Goal: Obtain resource: Obtain resource

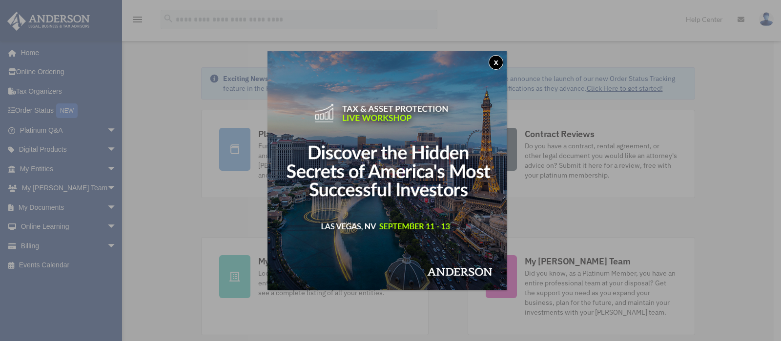
click at [496, 64] on button "x" at bounding box center [496, 62] width 15 height 15
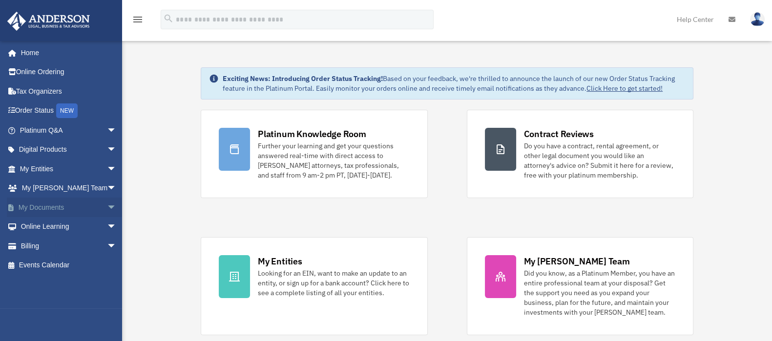
click at [47, 208] on link "My Documents arrow_drop_down" at bounding box center [69, 208] width 125 height 20
click at [107, 209] on span "arrow_drop_down" at bounding box center [117, 208] width 20 height 20
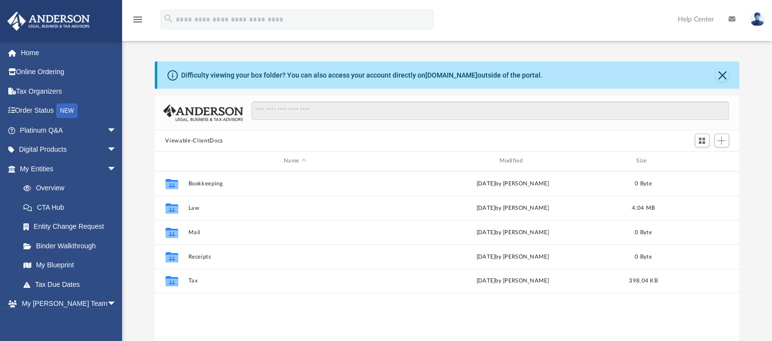
scroll to position [212, 576]
click at [107, 169] on span "arrow_drop_down" at bounding box center [117, 169] width 20 height 20
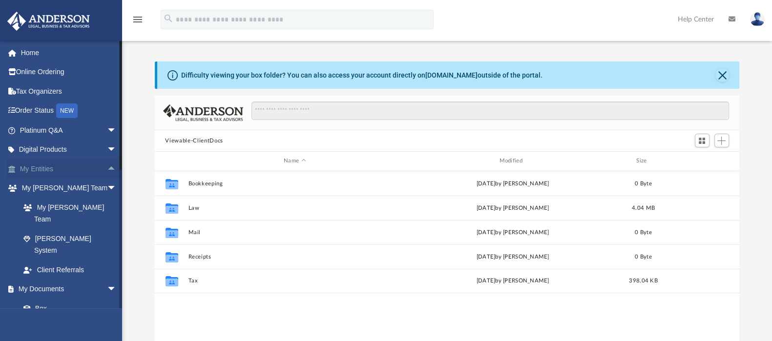
click at [53, 167] on link "My Entities arrow_drop_up" at bounding box center [69, 169] width 125 height 20
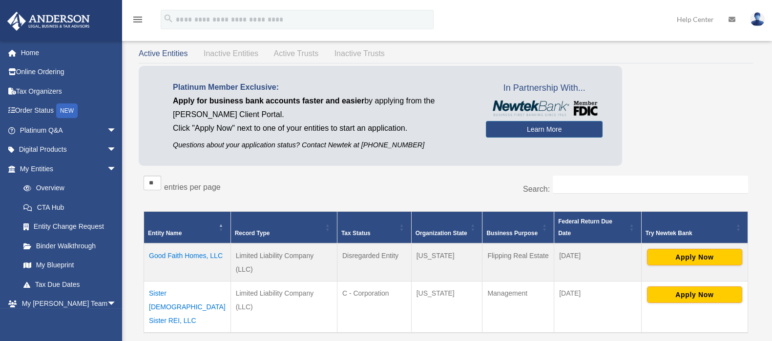
scroll to position [61, 0]
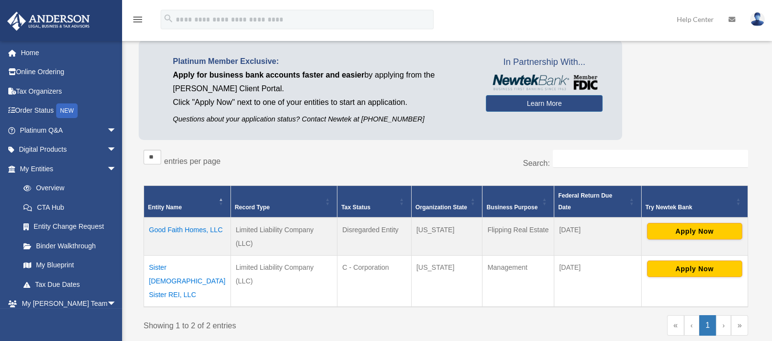
click at [184, 256] on td "Sister 2 Sister REI, LLC" at bounding box center [187, 282] width 87 height 52
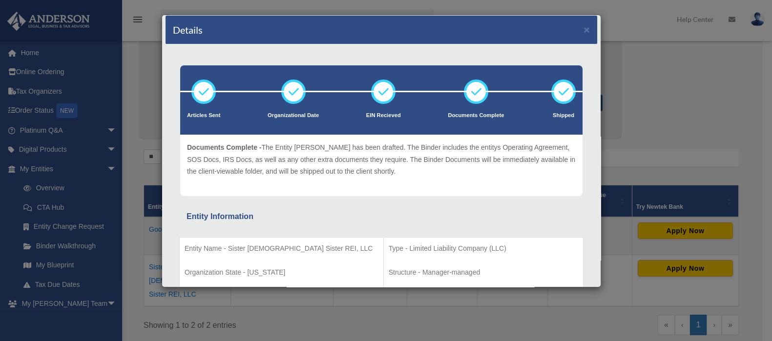
scroll to position [0, 0]
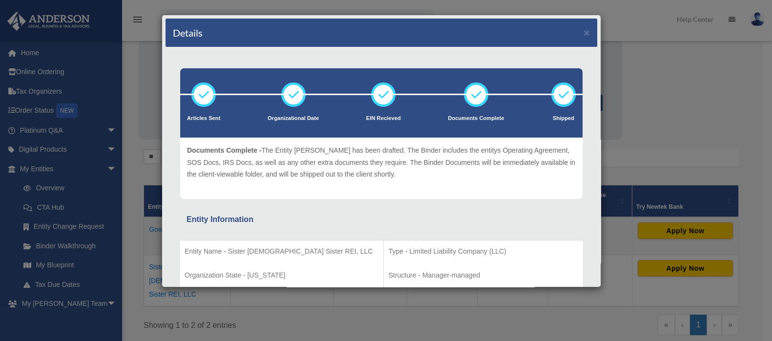
click at [690, 92] on div "Details × Articles Sent Organizational Date" at bounding box center [386, 170] width 772 height 341
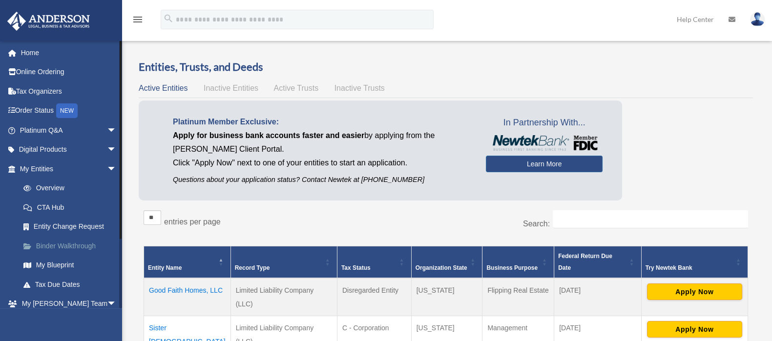
click at [32, 251] on link "Binder Walkthrough" at bounding box center [73, 246] width 118 height 20
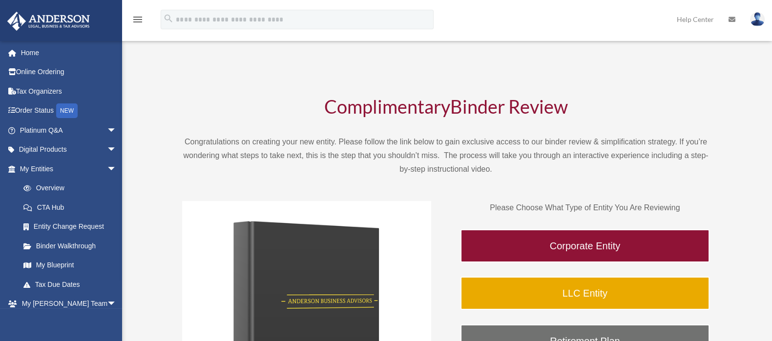
scroll to position [122, 0]
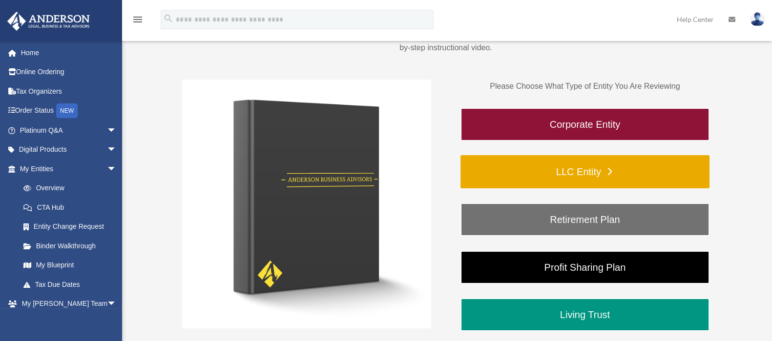
click at [573, 173] on link "LLC Entity" at bounding box center [584, 171] width 249 height 33
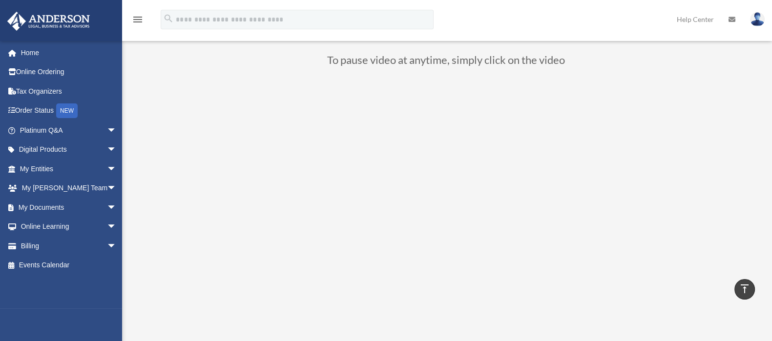
scroll to position [61, 0]
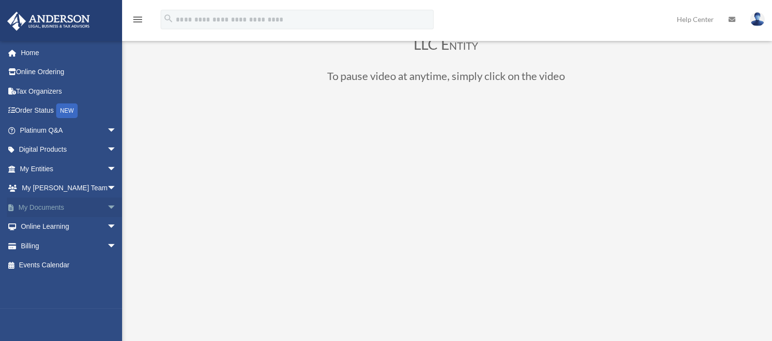
click at [107, 206] on span "arrow_drop_down" at bounding box center [117, 208] width 20 height 20
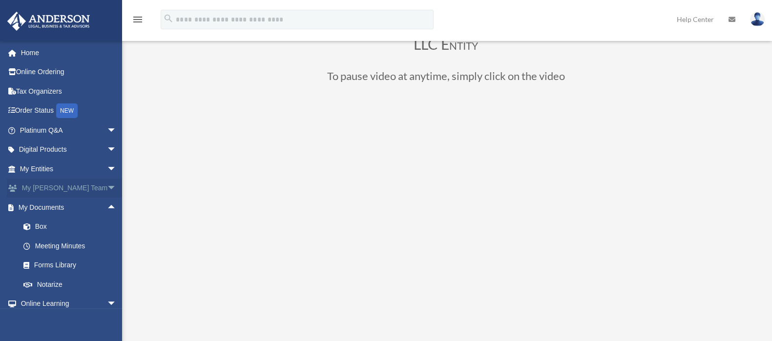
click at [107, 191] on span "arrow_drop_down" at bounding box center [117, 189] width 20 height 20
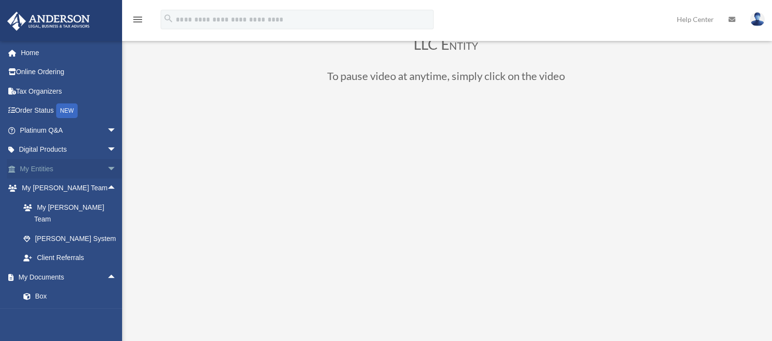
click at [107, 170] on span "arrow_drop_down" at bounding box center [117, 169] width 20 height 20
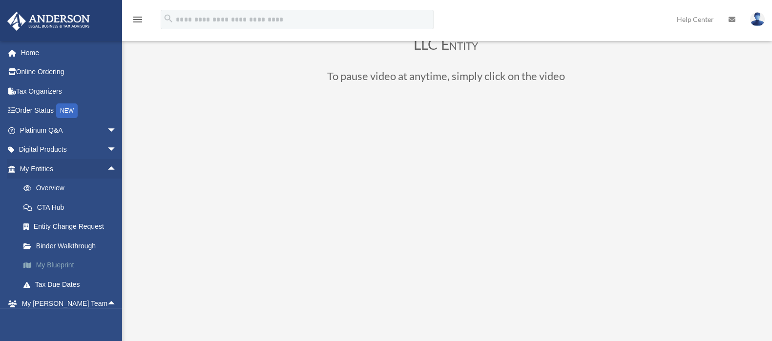
click at [56, 261] on link "My Blueprint" at bounding box center [73, 266] width 118 height 20
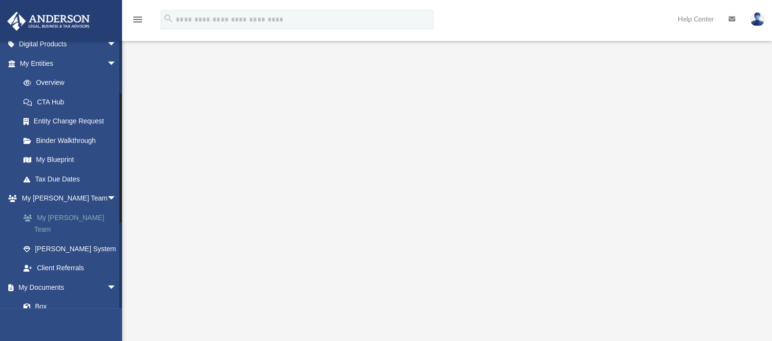
scroll to position [122, 0]
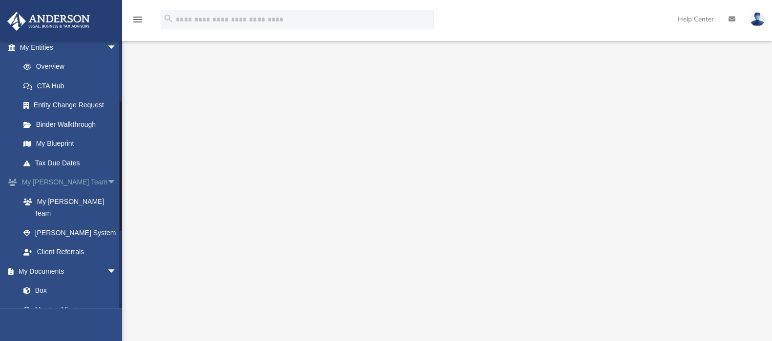
click at [107, 187] on span "arrow_drop_down" at bounding box center [117, 183] width 20 height 20
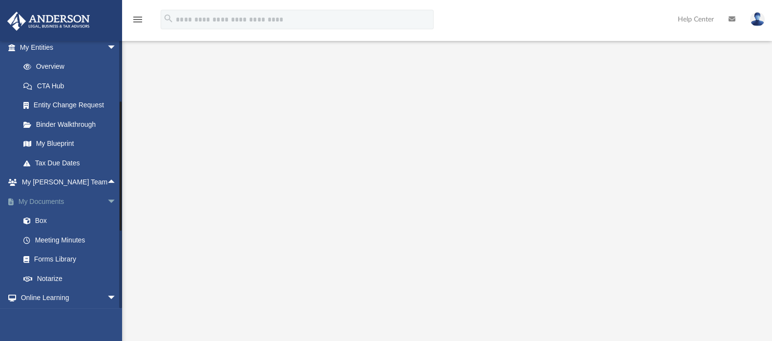
click at [56, 195] on link "My Documents arrow_drop_down" at bounding box center [69, 202] width 125 height 20
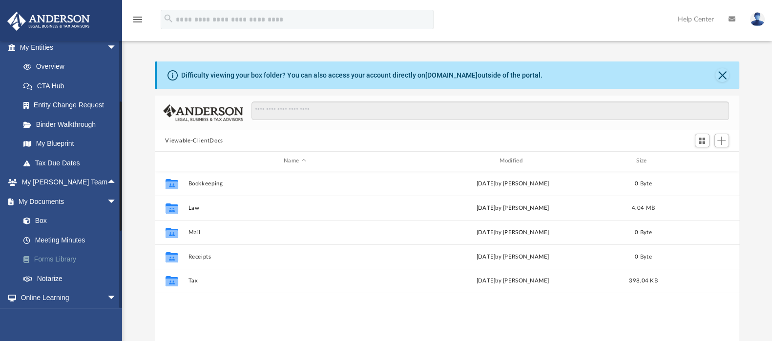
click at [54, 253] on link "Forms Library" at bounding box center [73, 260] width 118 height 20
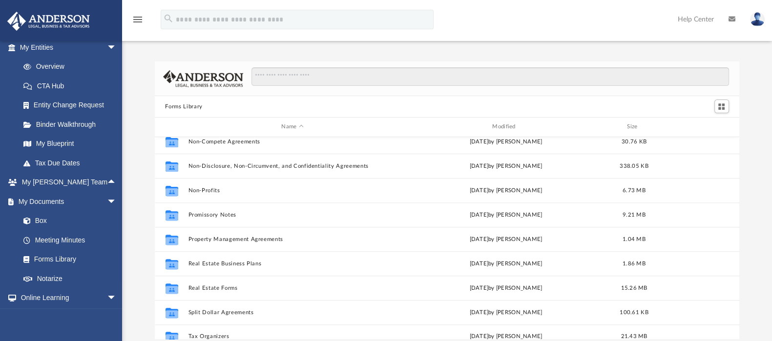
scroll to position [530, 0]
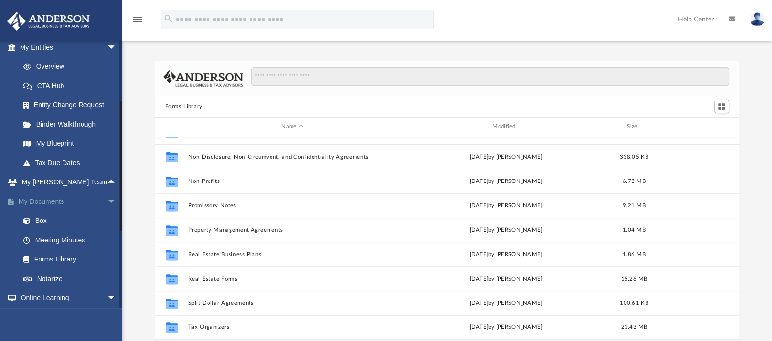
click at [52, 203] on link "My Documents arrow_drop_down" at bounding box center [69, 202] width 125 height 20
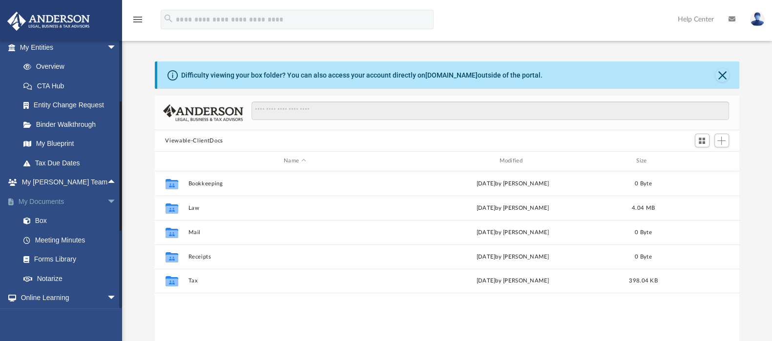
scroll to position [212, 576]
click at [56, 120] on link "Binder Walkthrough" at bounding box center [73, 125] width 118 height 20
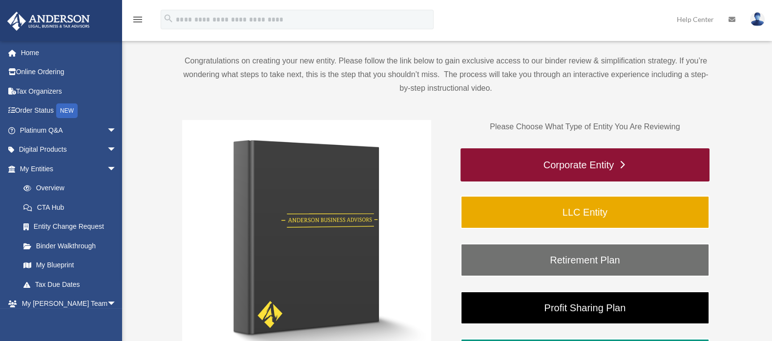
scroll to position [122, 0]
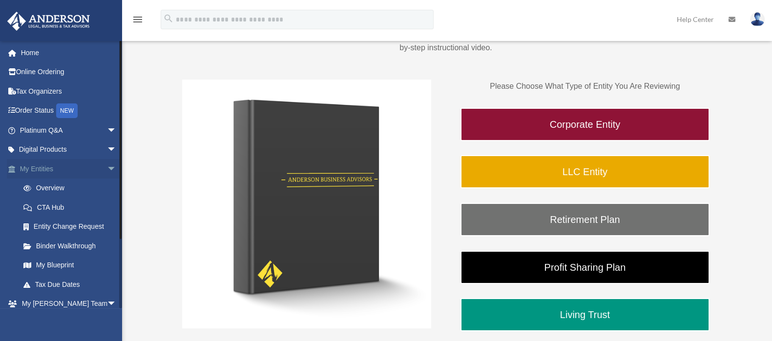
click at [107, 168] on span "arrow_drop_down" at bounding box center [117, 169] width 20 height 20
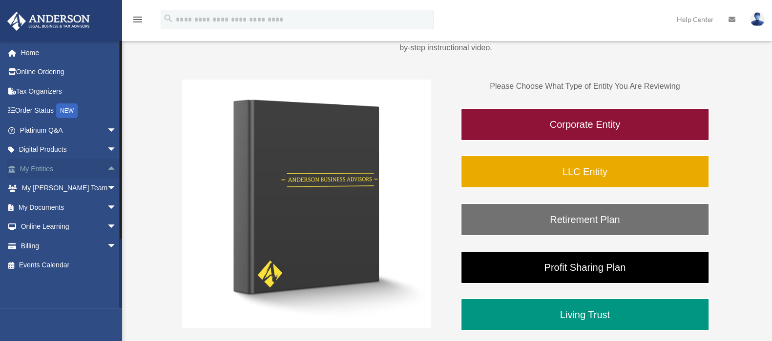
click at [107, 169] on span "arrow_drop_up" at bounding box center [117, 169] width 20 height 20
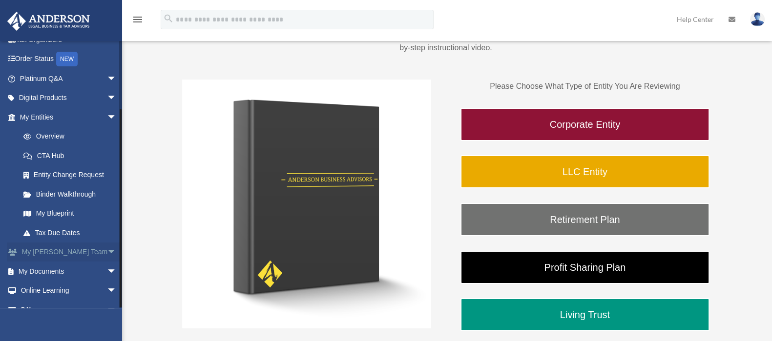
scroll to position [84, 0]
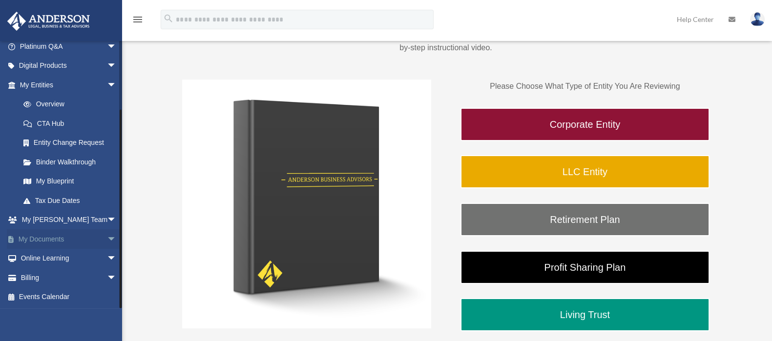
click at [107, 244] on span "arrow_drop_down" at bounding box center [117, 240] width 20 height 20
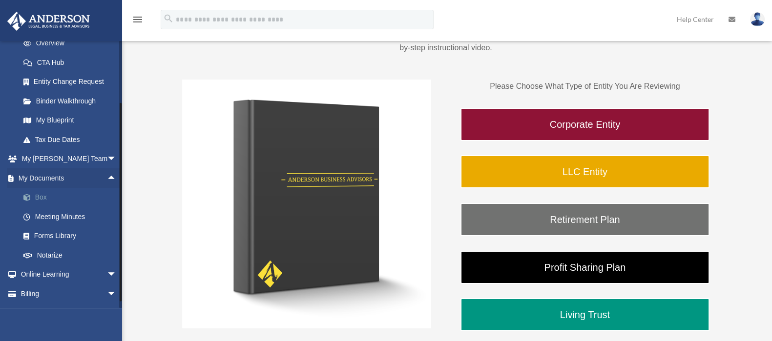
click at [42, 192] on link "Box" at bounding box center [73, 198] width 118 height 20
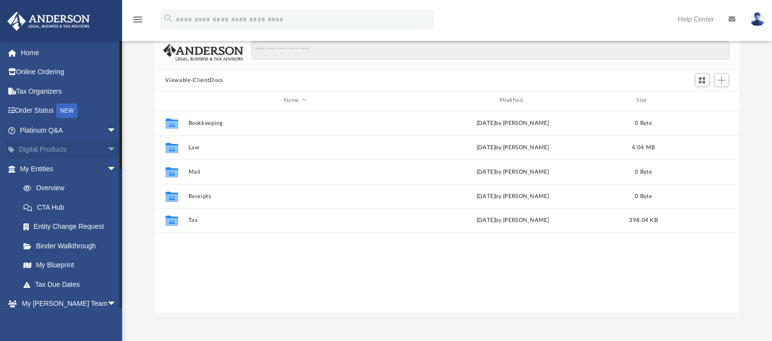
click at [107, 149] on span "arrow_drop_down" at bounding box center [117, 150] width 20 height 20
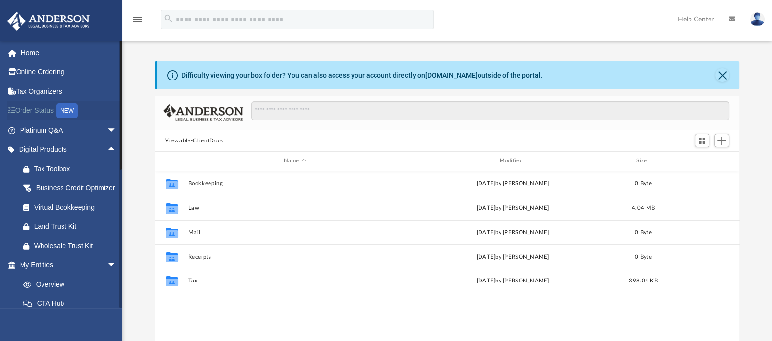
click at [27, 105] on link "Order Status NEW" at bounding box center [69, 111] width 125 height 20
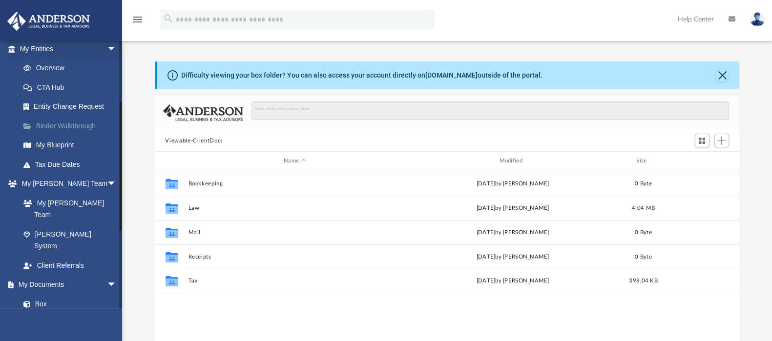
scroll to position [122, 0]
click at [42, 293] on link "Box" at bounding box center [73, 303] width 118 height 20
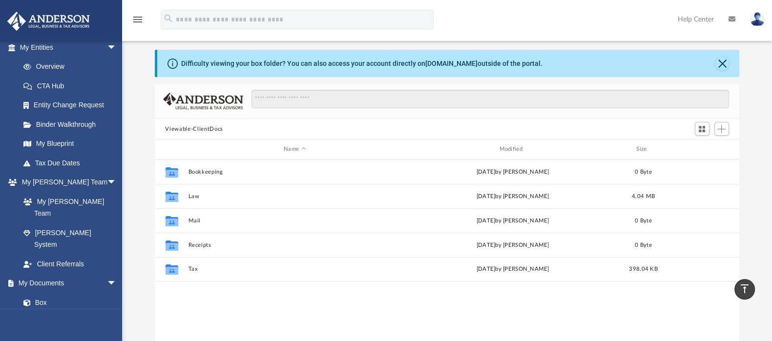
scroll to position [0, 0]
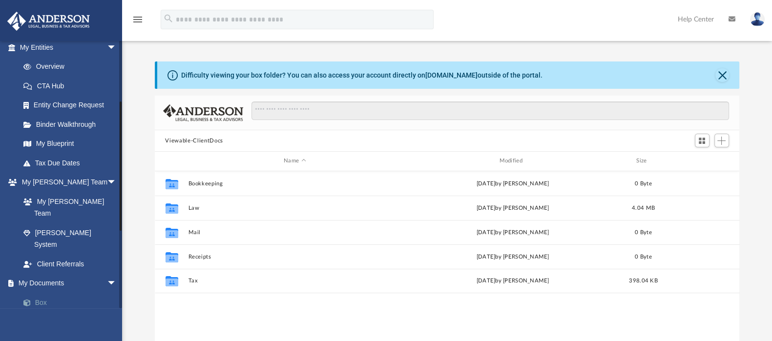
click at [35, 293] on link "Box" at bounding box center [73, 303] width 118 height 20
click at [37, 293] on link "Box" at bounding box center [73, 303] width 118 height 20
click at [41, 274] on link "My Documents arrow_drop_down" at bounding box center [69, 284] width 125 height 20
click at [42, 293] on link "Box" at bounding box center [73, 303] width 118 height 20
click at [107, 274] on span "arrow_drop_down" at bounding box center [117, 284] width 20 height 20
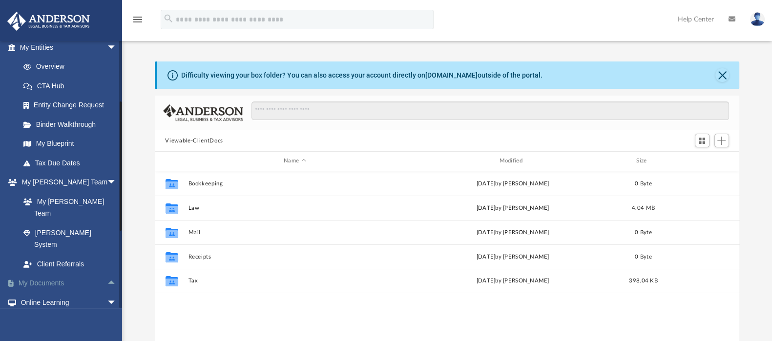
click at [107, 274] on span "arrow_drop_up" at bounding box center [117, 284] width 20 height 20
click at [32, 293] on link "Box" at bounding box center [73, 303] width 118 height 20
click at [36, 293] on link "Box" at bounding box center [73, 303] width 118 height 20
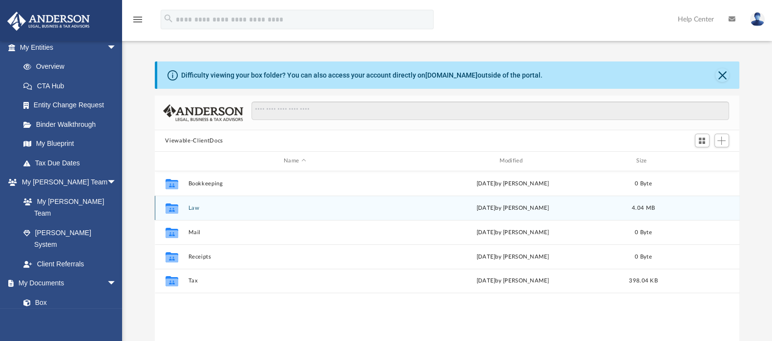
click at [195, 209] on button "Law" at bounding box center [294, 208] width 213 height 6
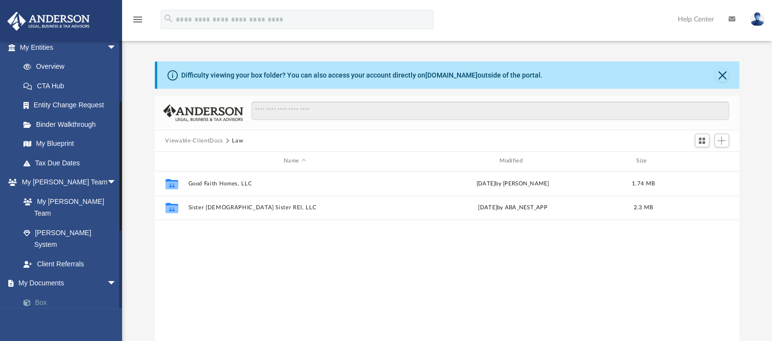
click at [36, 293] on link "Box" at bounding box center [73, 303] width 118 height 20
click at [30, 300] on span at bounding box center [32, 303] width 6 height 7
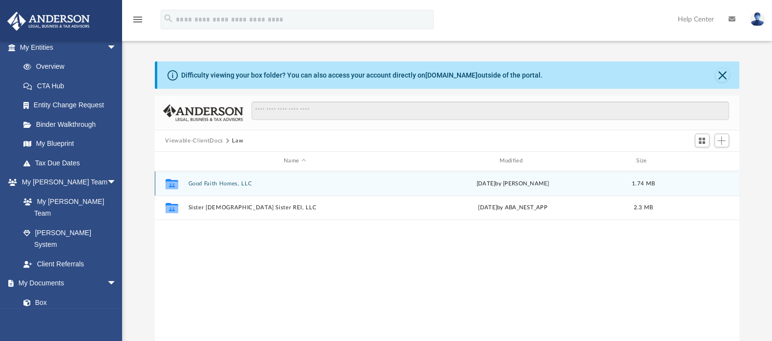
click at [193, 186] on button "Good Faith Homes, LLC" at bounding box center [294, 184] width 213 height 6
click at [199, 185] on button "Initial Docs" at bounding box center [294, 183] width 213 height 6
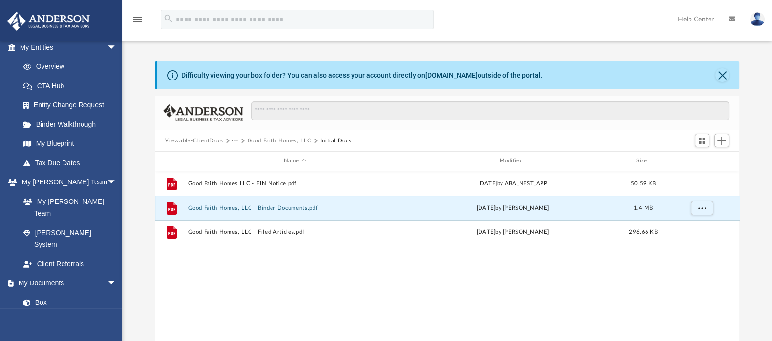
click at [303, 206] on button "Good Faith Homes, LLC - Binder Documents.pdf" at bounding box center [294, 208] width 213 height 6
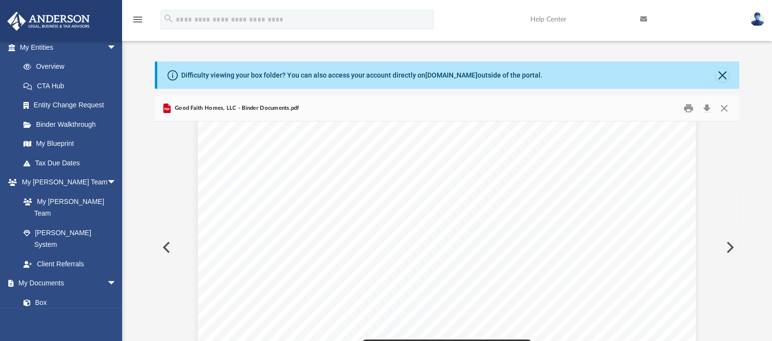
scroll to position [43999, 0]
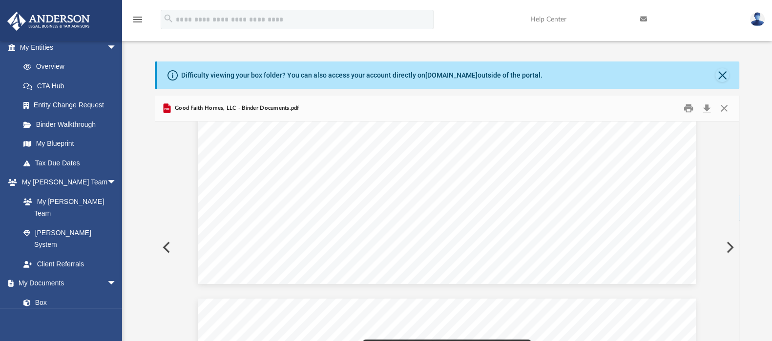
click at [462, 323] on span "that certain Operating Agreement of the Company dated_____" at bounding box center [368, 327] width 222 height 9
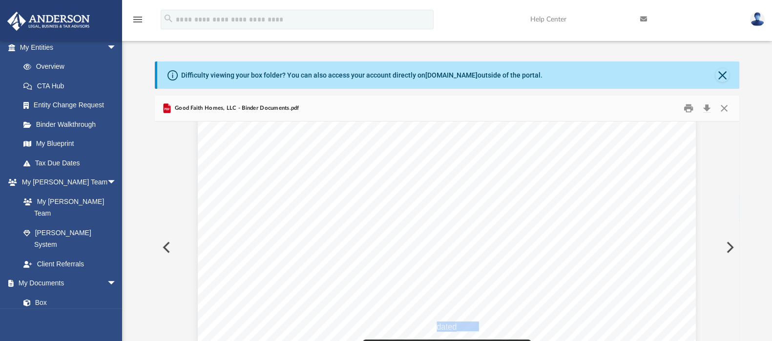
click at [462, 323] on span "that certain Operating Agreement of the Company dated_____" at bounding box center [368, 327] width 222 height 9
click at [463, 321] on span "Assignor’s rights, title and interests in and to the Assigned Interest subject …" at bounding box center [447, 317] width 380 height 9
click at [430, 182] on div "OPTIONAL LEASE AGREEMENT This Section also includes an optional lease agreement…" at bounding box center [447, 181] width 498 height 645
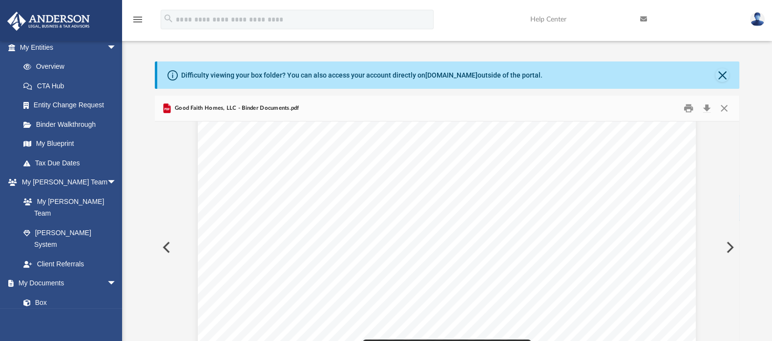
click at [430, 182] on div "OPTIONAL LEASE AGREEMENT This Section also includes an optional lease agreement…" at bounding box center [447, 181] width 498 height 645
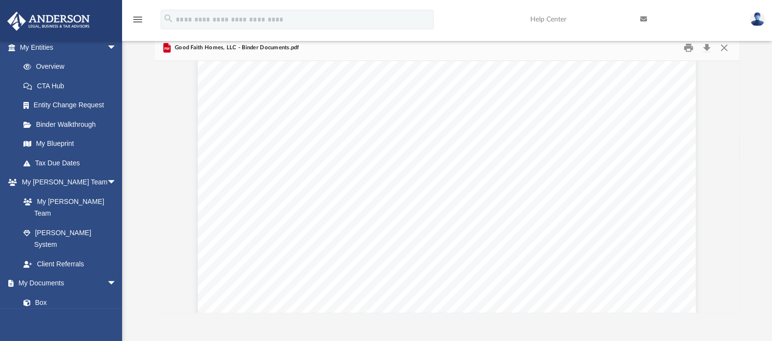
scroll to position [22778, 0]
